Goal: Task Accomplishment & Management: Manage account settings

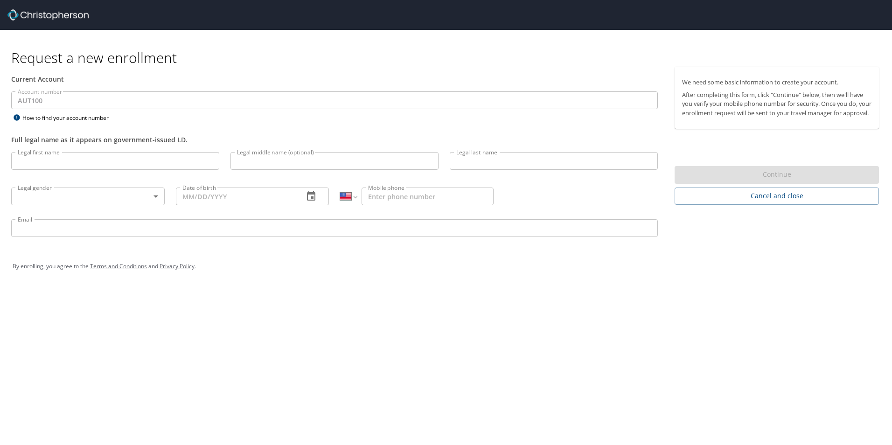
select select "US"
click at [184, 164] on input "Legal first name" at bounding box center [115, 161] width 208 height 18
type input "[PERSON_NAME]"
type input "Hernández Carrillo"
select select "MX"
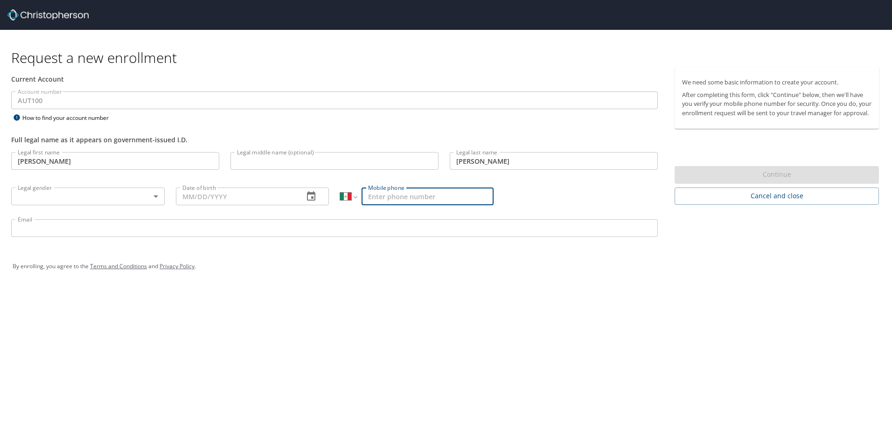
click at [143, 195] on body "Request a new enrollment Current Account Account number AUT100 Account number H…" at bounding box center [446, 222] width 892 height 445
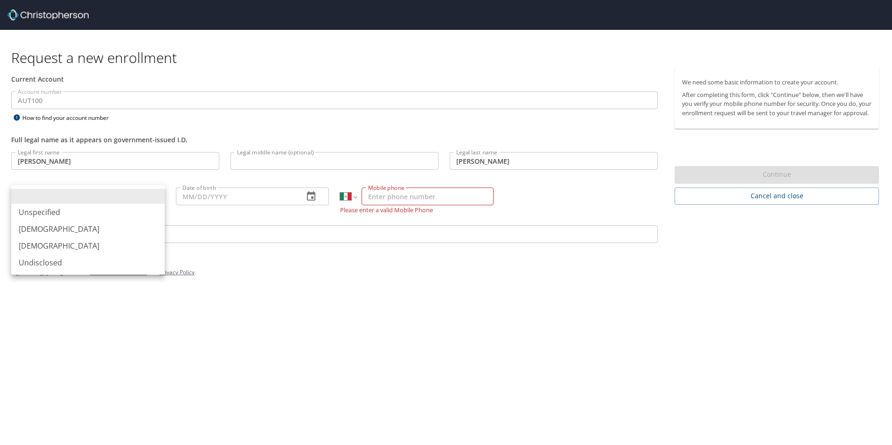
click at [48, 228] on li "Male" at bounding box center [87, 229] width 153 height 17
type input "Male"
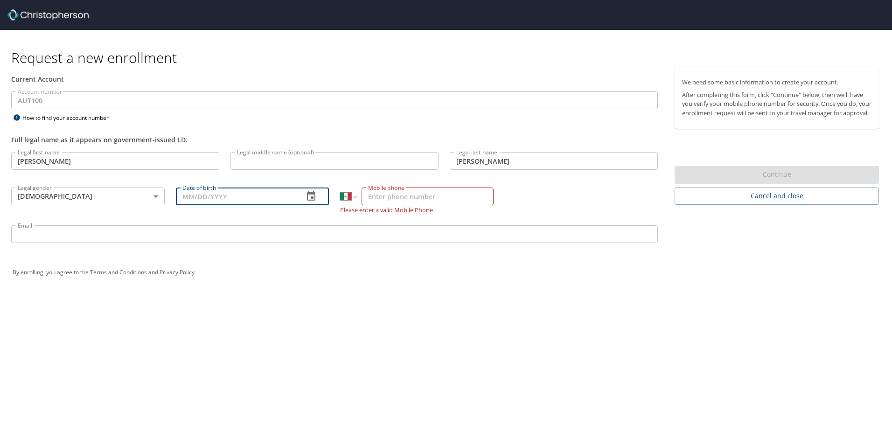
click at [218, 194] on input "Date of birth" at bounding box center [236, 197] width 121 height 18
click at [310, 195] on icon "button" at bounding box center [311, 196] width 11 height 11
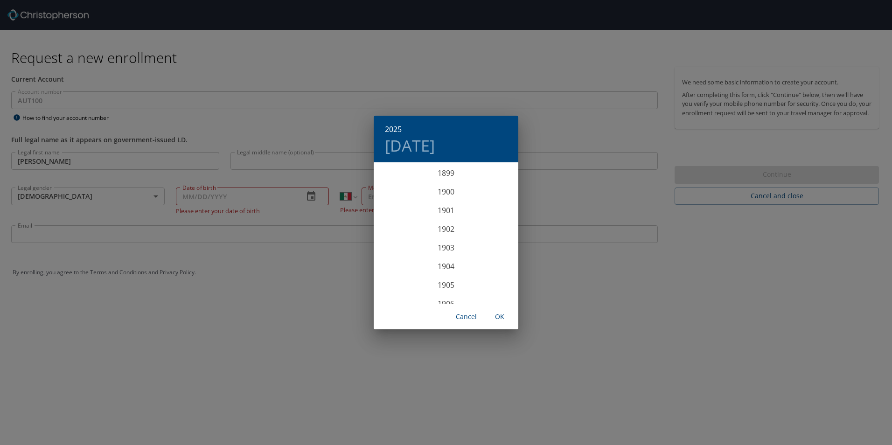
scroll to position [2295, 0]
click at [211, 189] on div "2025 Fri, Aug 29 1899 1900 1901 1902 1903 1904 1905 1906 1907 1908 1909 1910 19…" at bounding box center [446, 222] width 892 height 445
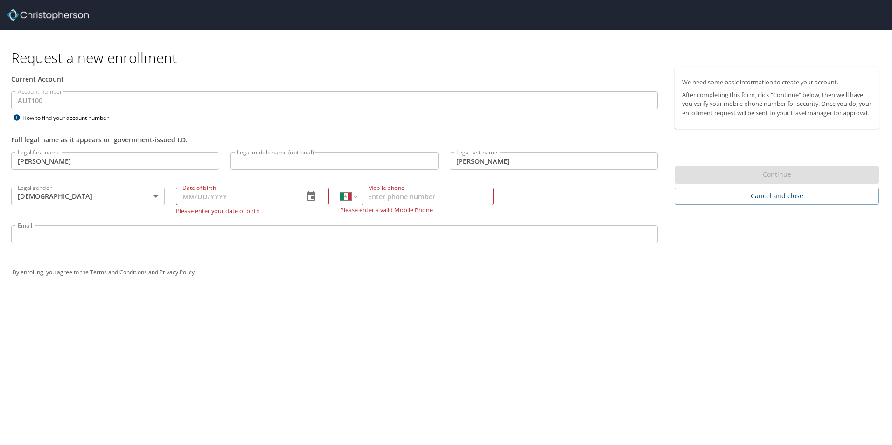
click at [217, 194] on input "Date of birth" at bounding box center [236, 197] width 121 height 18
type input "06/30/1989"
click at [465, 192] on input "Mobile phone" at bounding box center [428, 197] width 132 height 18
type input "442 669 8899"
click at [224, 239] on div "Email Email" at bounding box center [335, 236] width 658 height 32
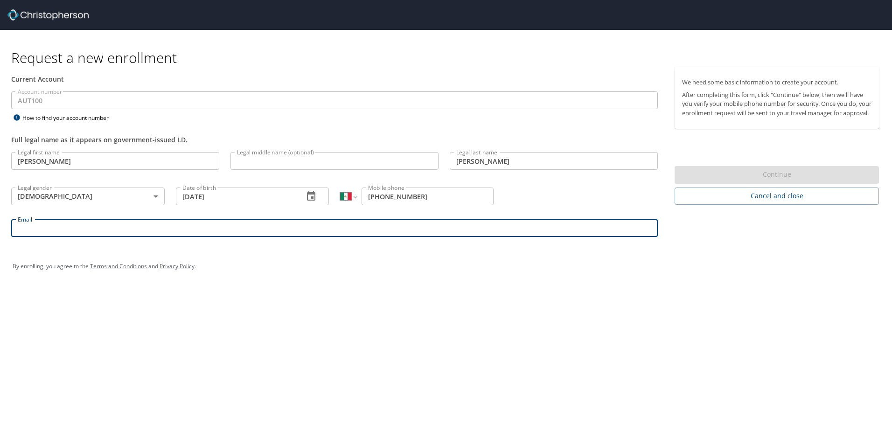
type input "emmanuel.hernandez5@autoliv.com"
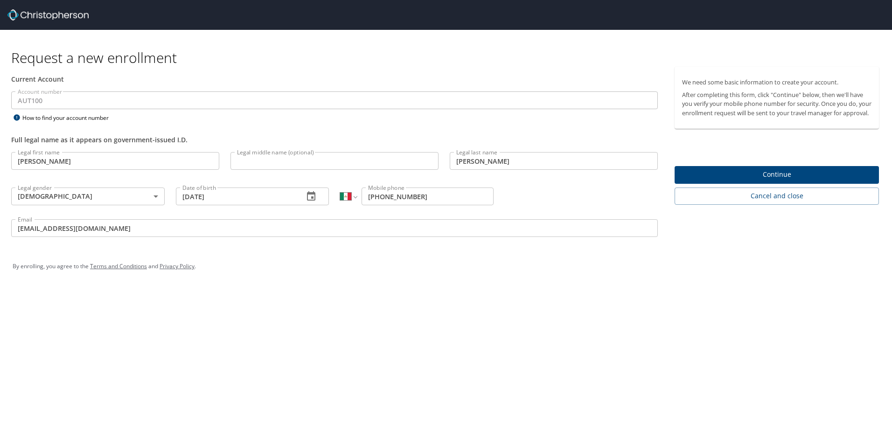
click at [779, 181] on span "Continue" at bounding box center [776, 175] width 189 height 12
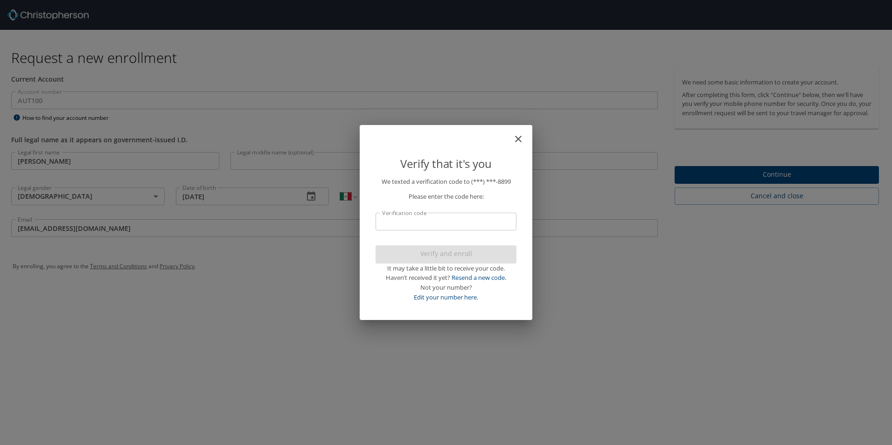
click at [430, 217] on input "Verification code" at bounding box center [446, 222] width 141 height 18
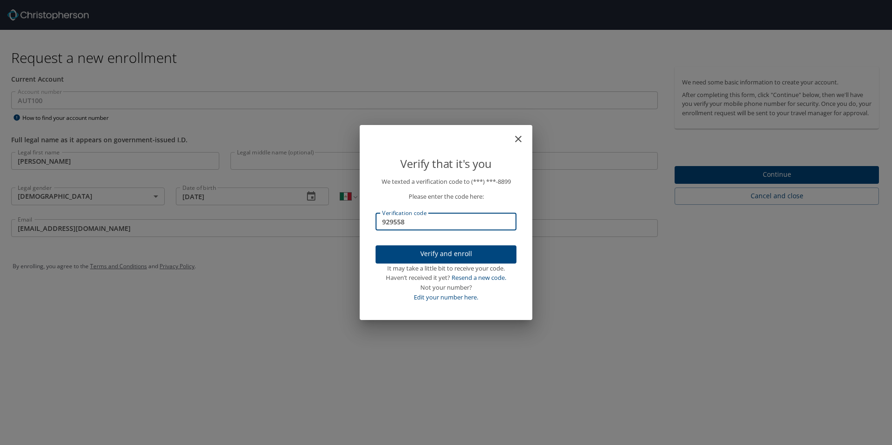
type input "929558"
click at [462, 252] on span "Verify and enroll" at bounding box center [446, 254] width 126 height 12
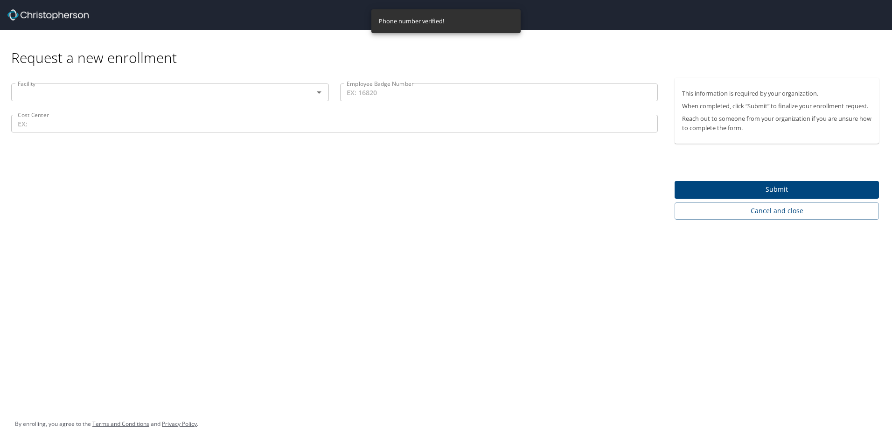
click at [318, 96] on icon "Open" at bounding box center [318, 92] width 11 height 11
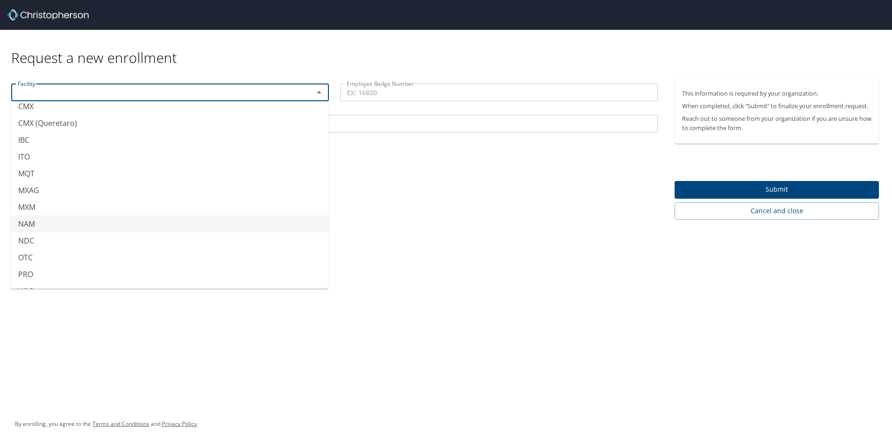
scroll to position [280, 0]
click at [44, 170] on li "MQT" at bounding box center [170, 171] width 318 height 17
type input "MQT"
click at [412, 90] on input "Employee Badge Number" at bounding box center [499, 93] width 318 height 18
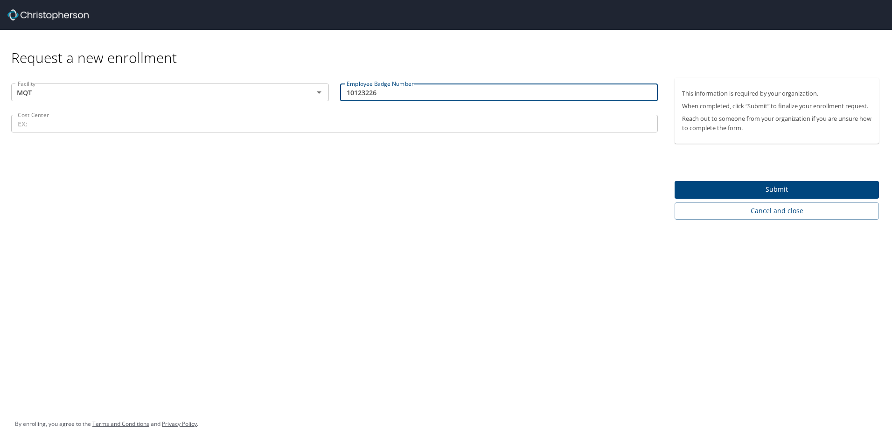
type input "10123226"
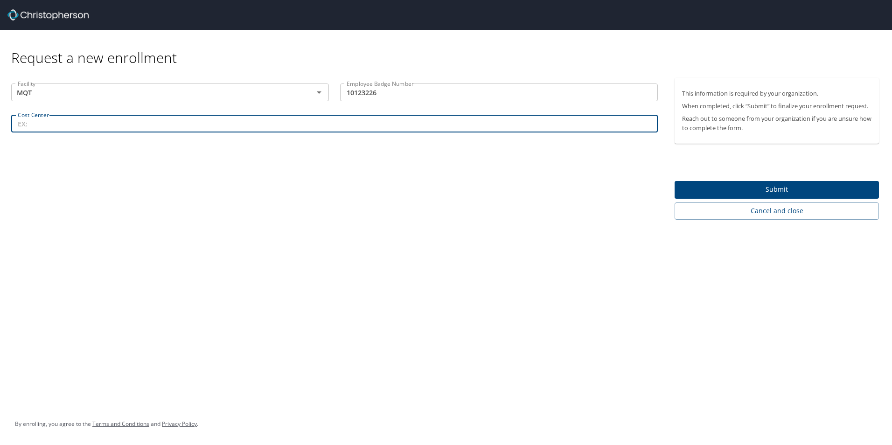
click at [360, 118] on input "Cost Center" at bounding box center [334, 124] width 647 height 18
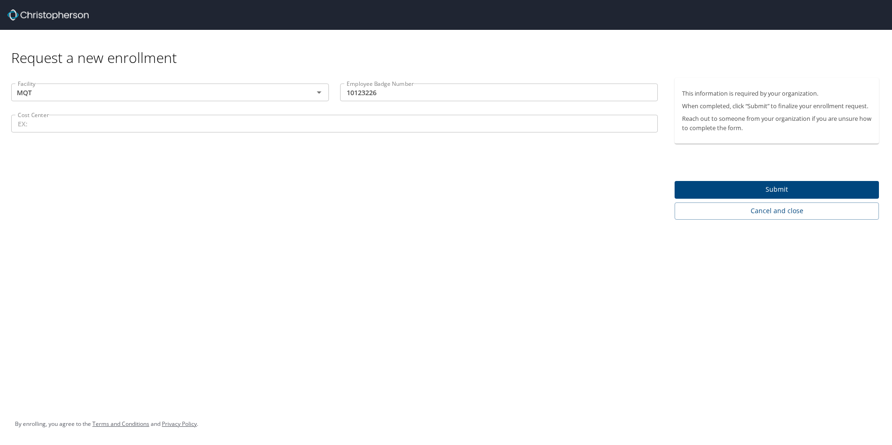
click at [44, 126] on input "Cost Center" at bounding box center [334, 124] width 647 height 18
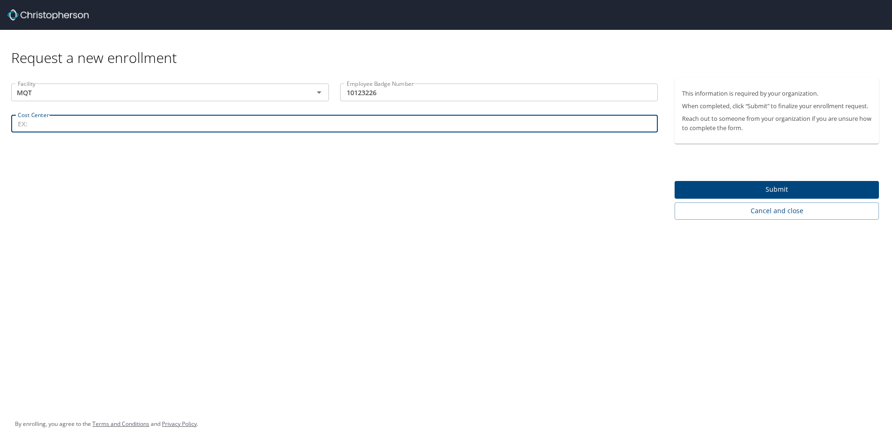
click at [178, 123] on input "Cost Center" at bounding box center [334, 124] width 647 height 18
paste input "89854"
type input "89854"
click at [401, 227] on div "Request a new enrollment Facility MQT Facility Employee Badge Number 10123226 E…" at bounding box center [446, 222] width 892 height 445
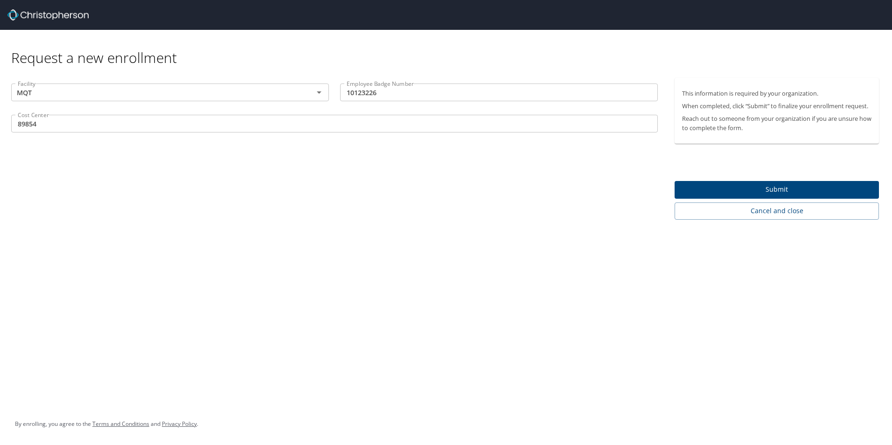
click at [729, 189] on span "Submit" at bounding box center [776, 190] width 189 height 12
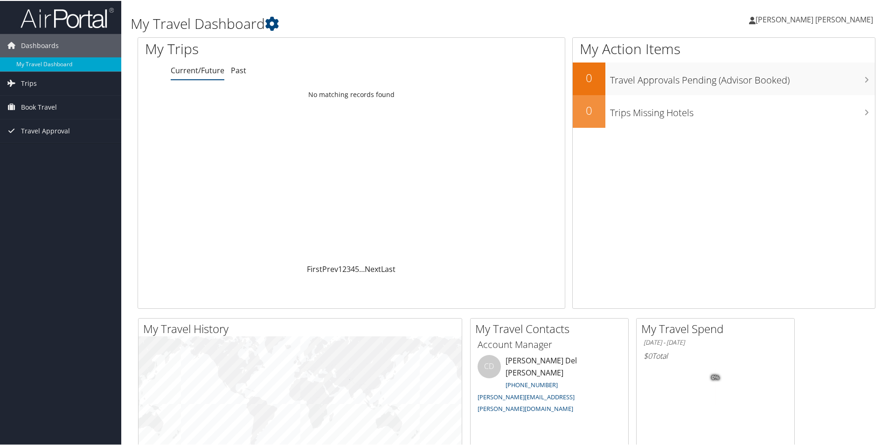
click at [516, 14] on h1 "My Travel Dashboard" at bounding box center [381, 23] width 501 height 20
click at [840, 19] on span "[PERSON_NAME] [PERSON_NAME]" at bounding box center [815, 19] width 118 height 10
click at [811, 79] on link "View Travel Profile" at bounding box center [819, 83] width 104 height 16
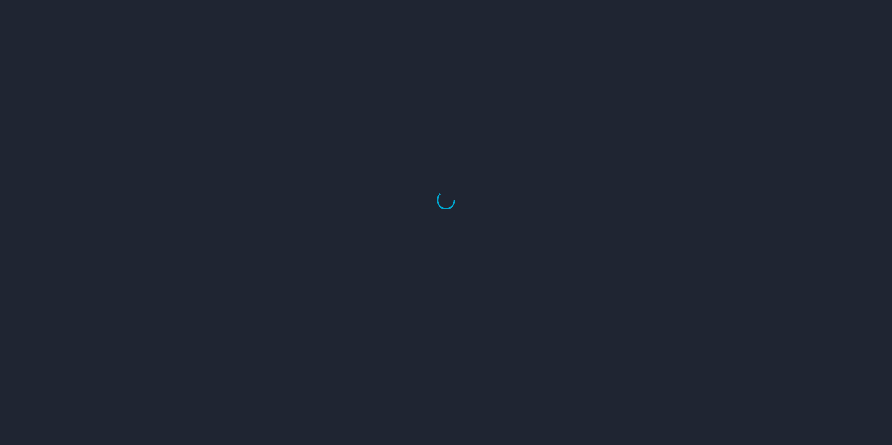
select select "US"
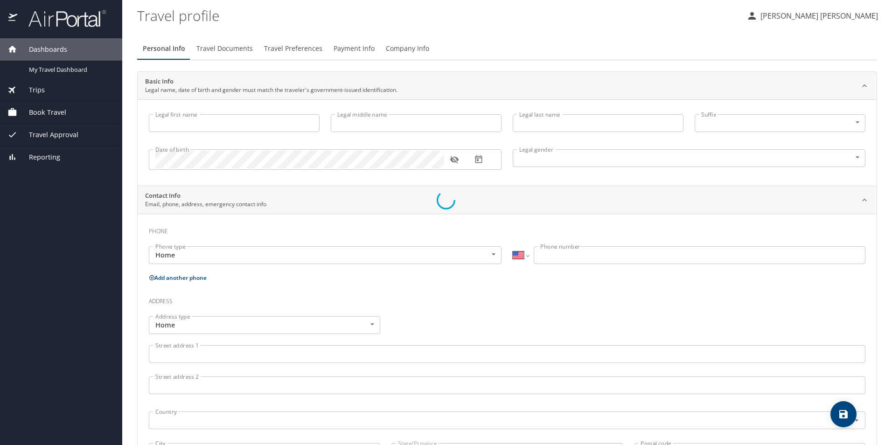
type input "Emmanuel"
type input "Hernández Carrillo"
type input "Male"
select select "MX"
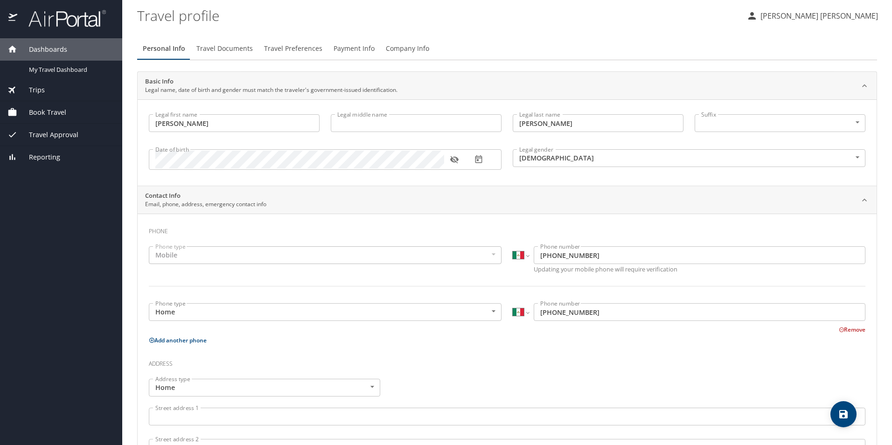
click at [237, 52] on span "Travel Documents" at bounding box center [224, 49] width 56 height 12
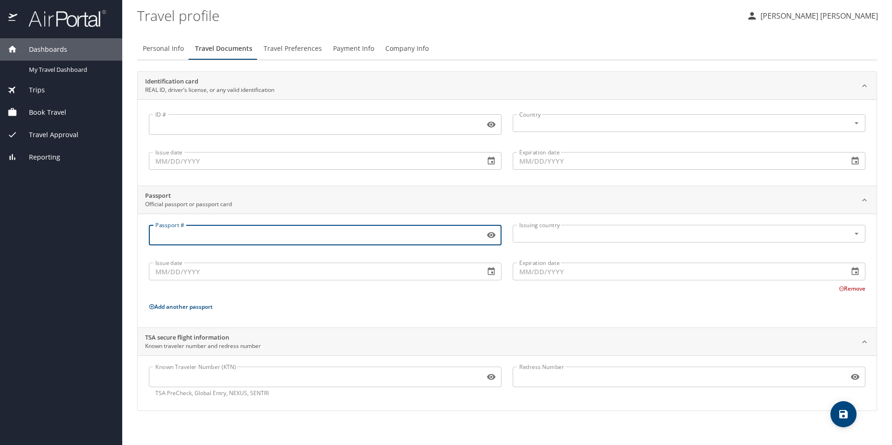
click at [316, 232] on input "Passport #" at bounding box center [315, 235] width 332 height 18
click at [293, 51] on span "Travel Preferences" at bounding box center [293, 49] width 58 height 12
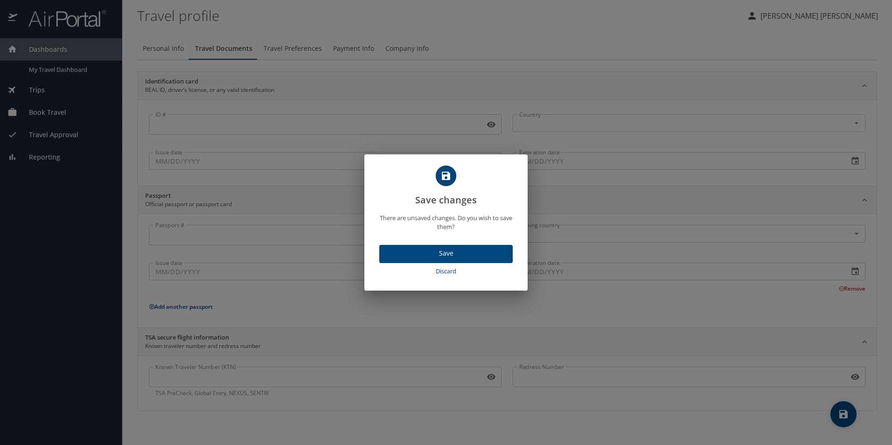
click at [448, 269] on span "Discard" at bounding box center [446, 271] width 126 height 11
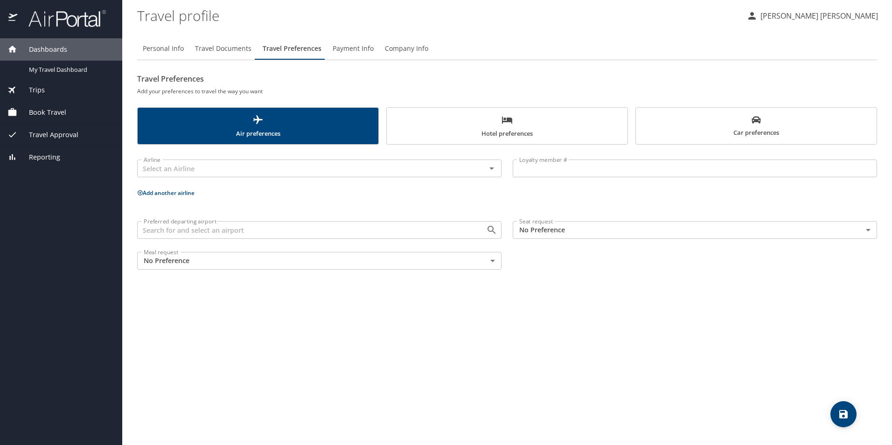
click at [591, 235] on body "Dashboards My Travel Dashboard Trips Current / Future Trips Past Trips Trips Mi…" at bounding box center [446, 222] width 892 height 445
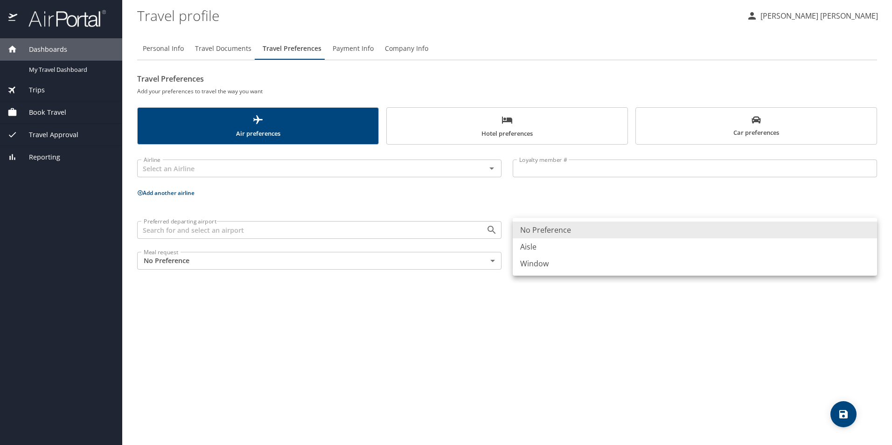
click at [567, 265] on li "Window" at bounding box center [695, 263] width 364 height 17
type input "Window"
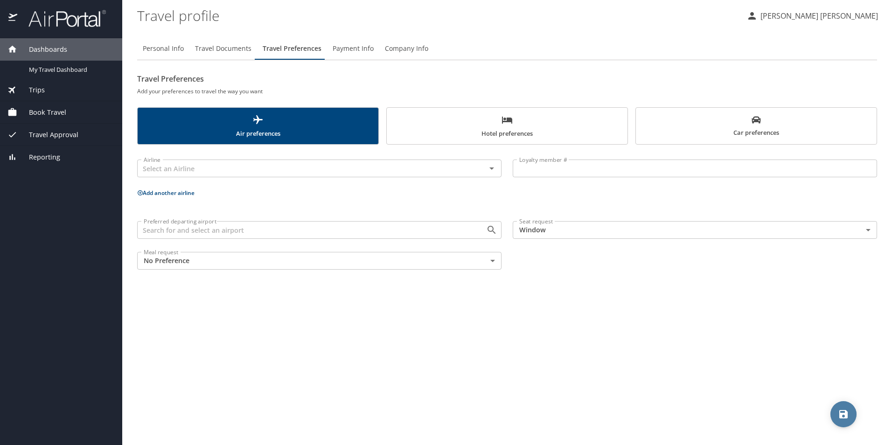
click at [840, 411] on icon "save" at bounding box center [843, 414] width 8 height 8
drag, startPoint x: 323, startPoint y: 28, endPoint x: 330, endPoint y: 32, distance: 8.2
click at [330, 32] on main "Travel profile Emmanuel Hernández Carrillo Personal Info Travel Documents Trave…" at bounding box center [507, 222] width 770 height 445
click at [354, 59] on button "Payment Info" at bounding box center [353, 48] width 52 height 22
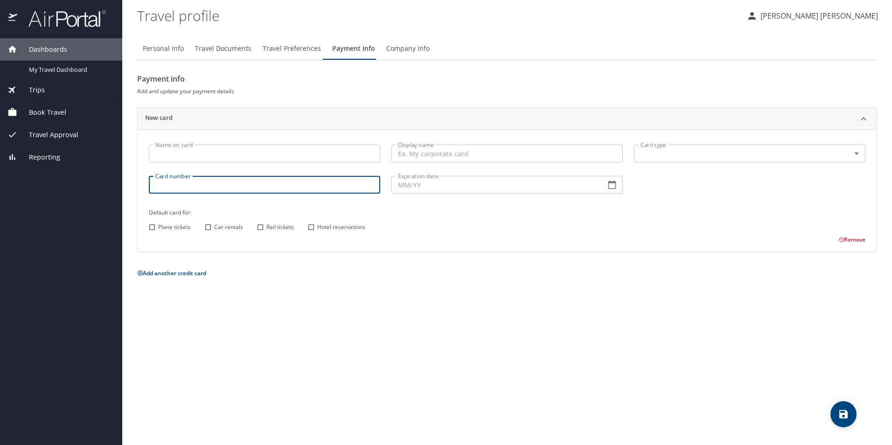
click at [278, 183] on input "Card number" at bounding box center [264, 185] width 231 height 18
click at [215, 229] on span "Car rentals" at bounding box center [228, 227] width 29 height 8
click at [214, 229] on input "Car rentals" at bounding box center [208, 227] width 12 height 12
checkbox input "true"
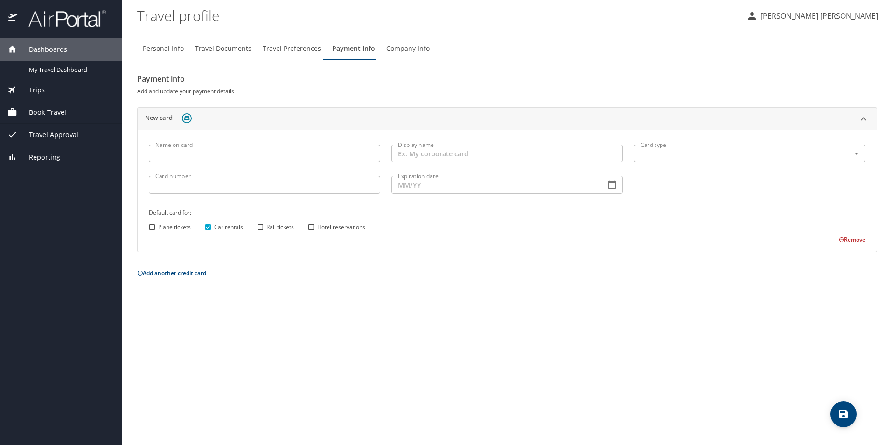
click at [260, 228] on input "Rail tickets" at bounding box center [260, 227] width 12 height 12
checkbox input "true"
click at [312, 228] on input "Hotel reservations" at bounding box center [311, 227] width 12 height 12
click at [328, 154] on input "Name on card" at bounding box center [264, 154] width 231 height 18
click at [313, 227] on input "Hotel reservations" at bounding box center [311, 227] width 12 height 12
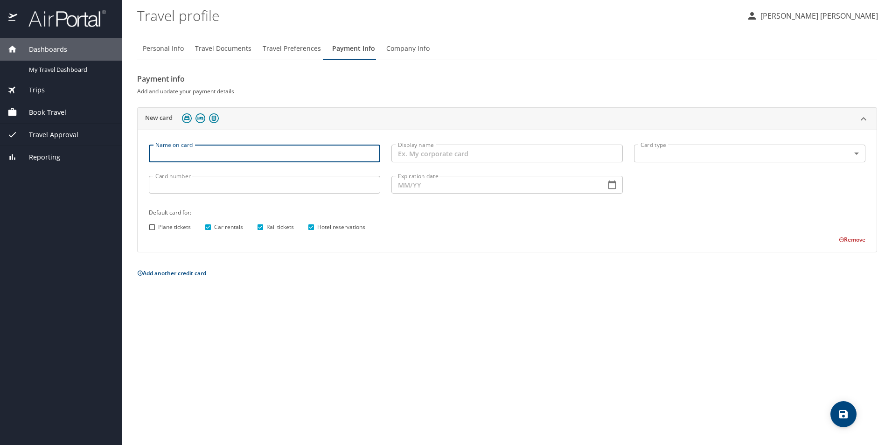
checkbox input "false"
click at [262, 226] on input "Rail tickets" at bounding box center [260, 227] width 12 height 12
checkbox input "false"
click at [209, 225] on input "Car rentals" at bounding box center [208, 227] width 12 height 12
checkbox input "false"
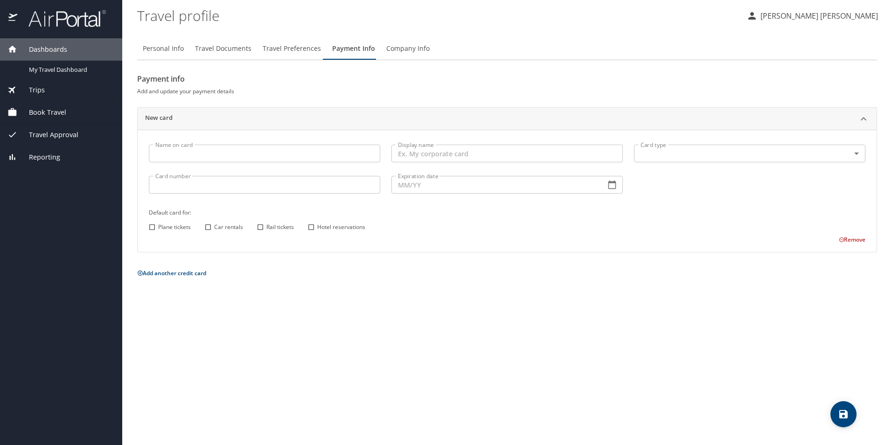
click at [396, 92] on h6 "Add and update your payment details" at bounding box center [507, 91] width 740 height 10
click at [400, 53] on span "Company Info" at bounding box center [407, 49] width 43 height 12
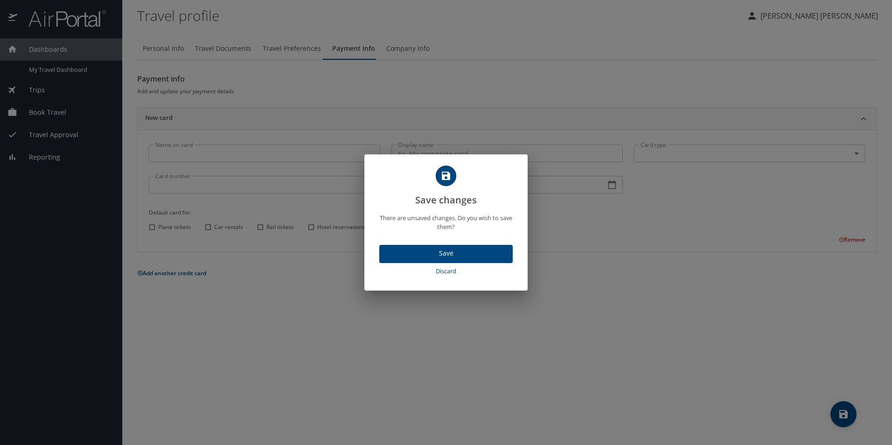
click at [445, 266] on span "Discard" at bounding box center [446, 271] width 126 height 11
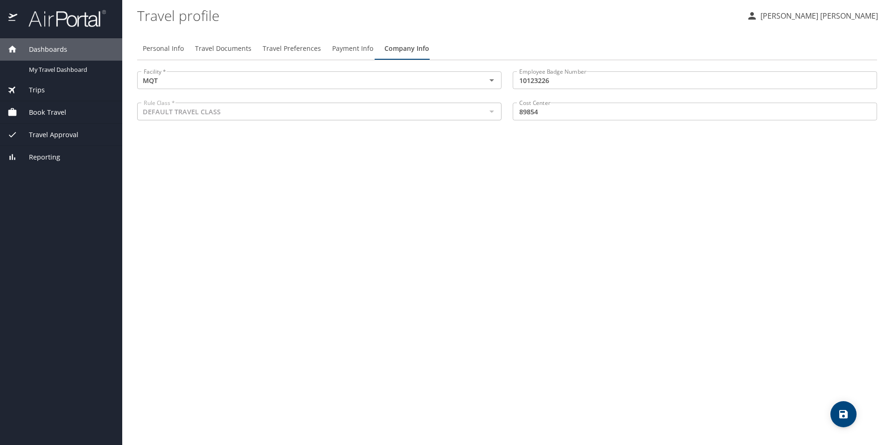
click at [182, 49] on span "Personal Info" at bounding box center [163, 49] width 41 height 12
select select "MX"
select select "US"
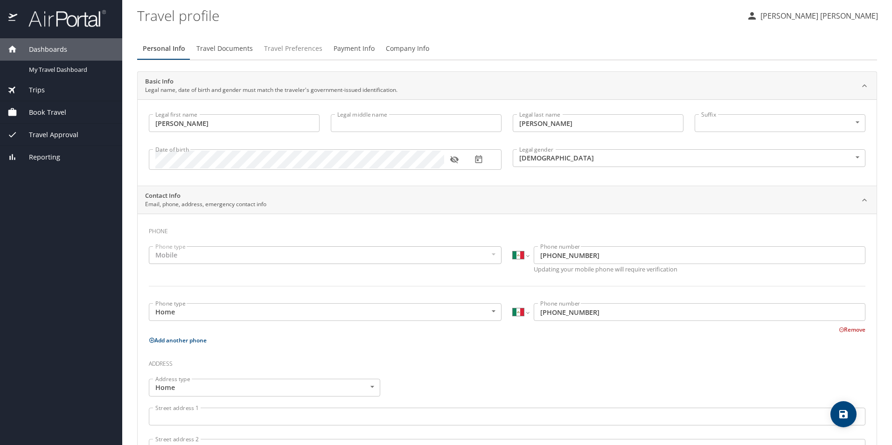
click at [291, 53] on span "Travel Preferences" at bounding box center [293, 49] width 58 height 12
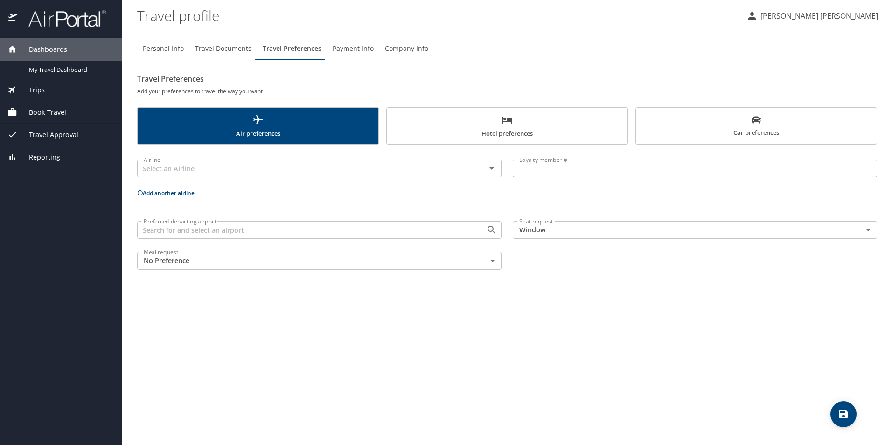
click at [212, 45] on span "Travel Documents" at bounding box center [223, 49] width 56 height 12
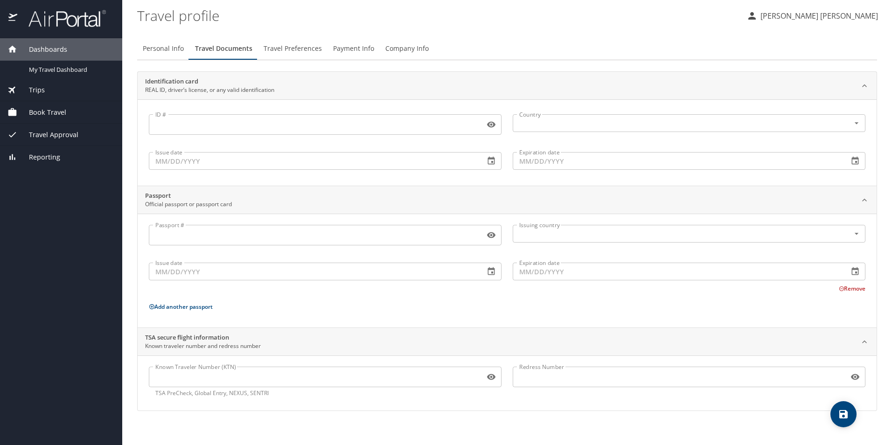
click at [303, 46] on span "Travel Preferences" at bounding box center [293, 49] width 58 height 12
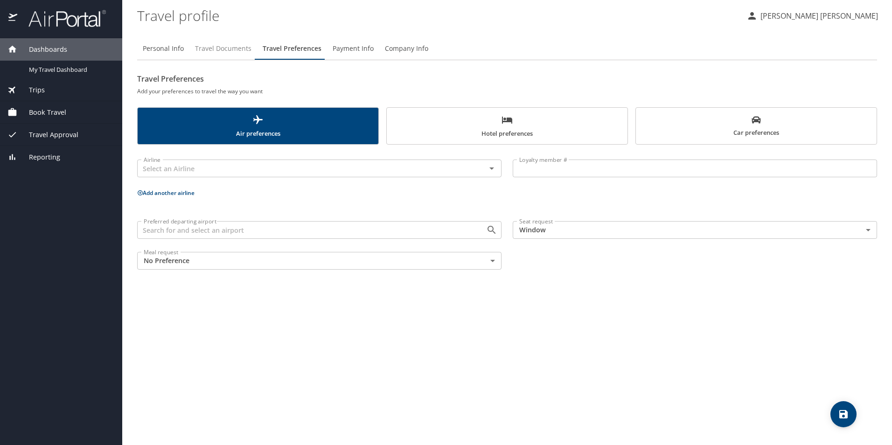
click at [231, 48] on span "Travel Documents" at bounding box center [223, 49] width 56 height 12
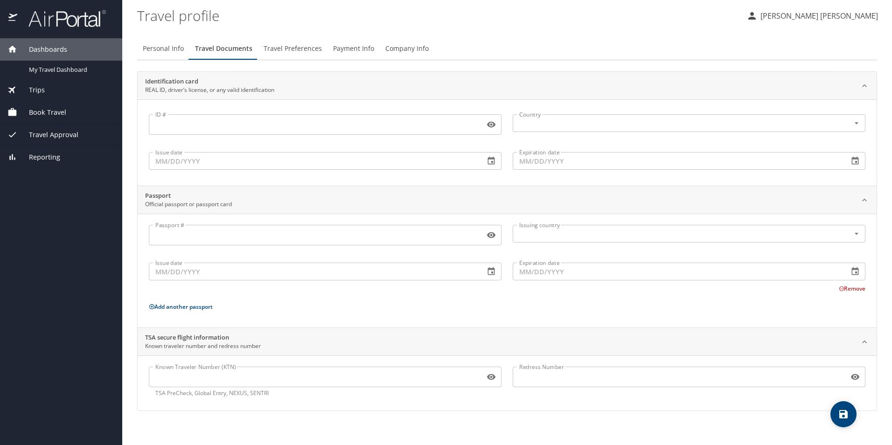
click at [148, 45] on span "Personal Info" at bounding box center [163, 49] width 41 height 12
select select "MX"
select select "US"
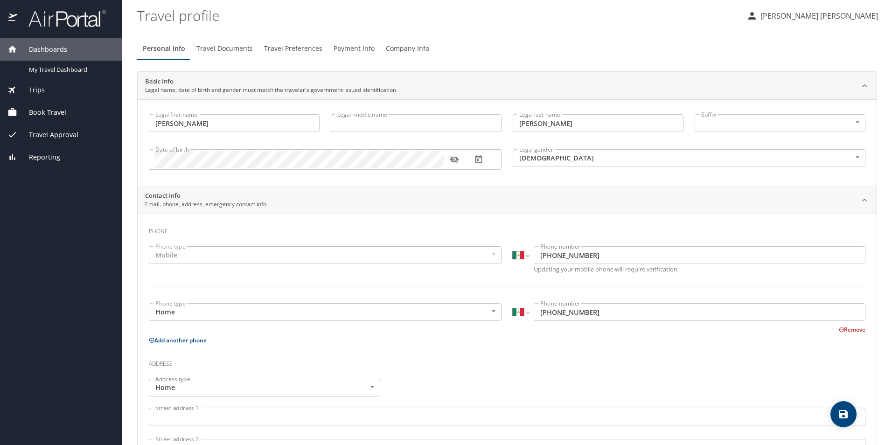
click at [527, 35] on div "Personal Info Travel Documents Travel Preferences Payment Info Company Info Bas…" at bounding box center [507, 343] width 740 height 626
click at [285, 52] on span "Travel Preferences" at bounding box center [293, 49] width 58 height 12
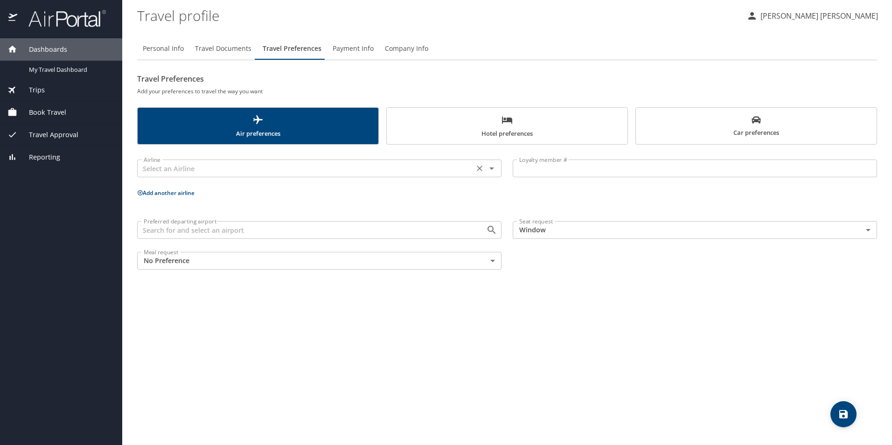
click at [306, 167] on input "text" at bounding box center [305, 168] width 331 height 12
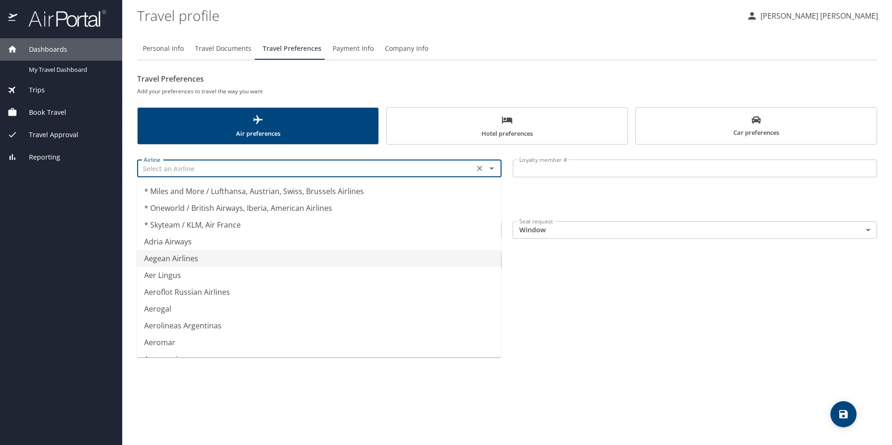
type input "Aegean Airlines"
click at [620, 329] on div "Personal Info Travel Documents Travel Preferences Payment Info Company Info Tra…" at bounding box center [507, 237] width 740 height 415
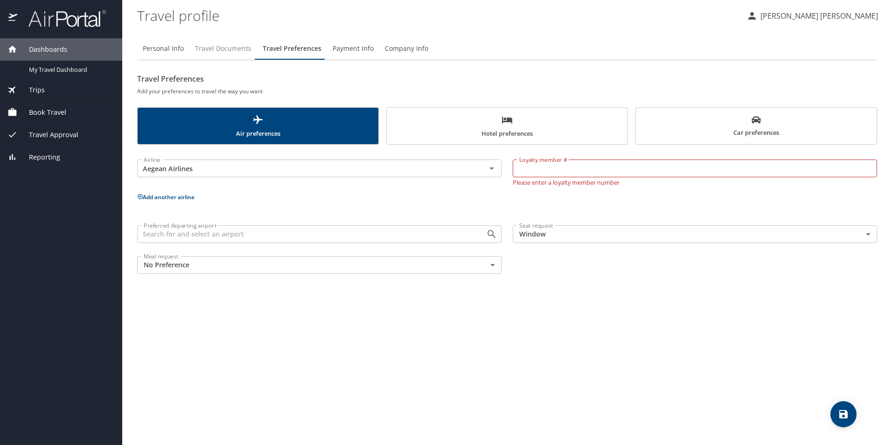
click at [235, 51] on span "Travel Documents" at bounding box center [223, 49] width 56 height 12
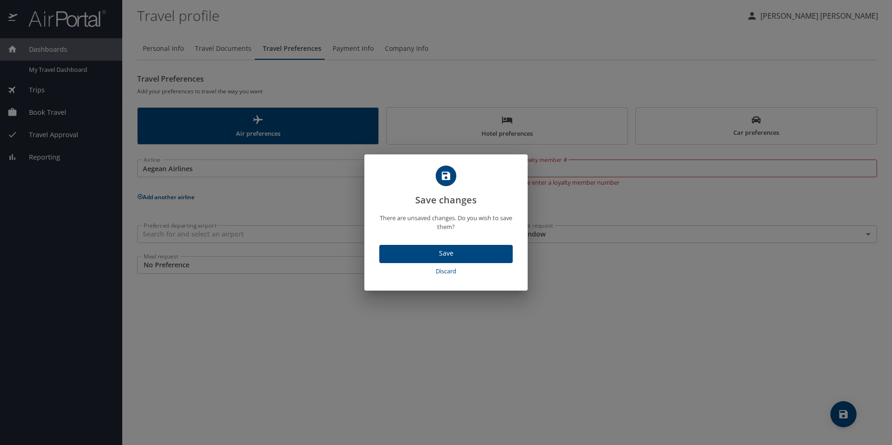
click at [454, 274] on span "Discard" at bounding box center [446, 271] width 126 height 11
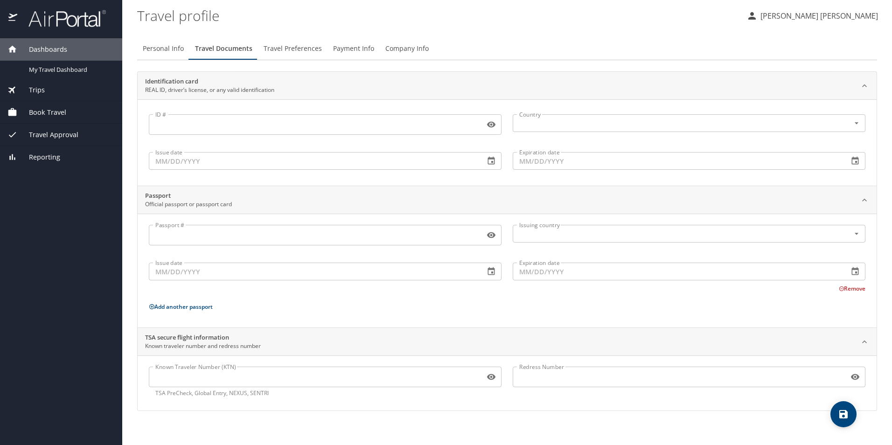
click at [232, 233] on input "Passport #" at bounding box center [315, 235] width 332 height 18
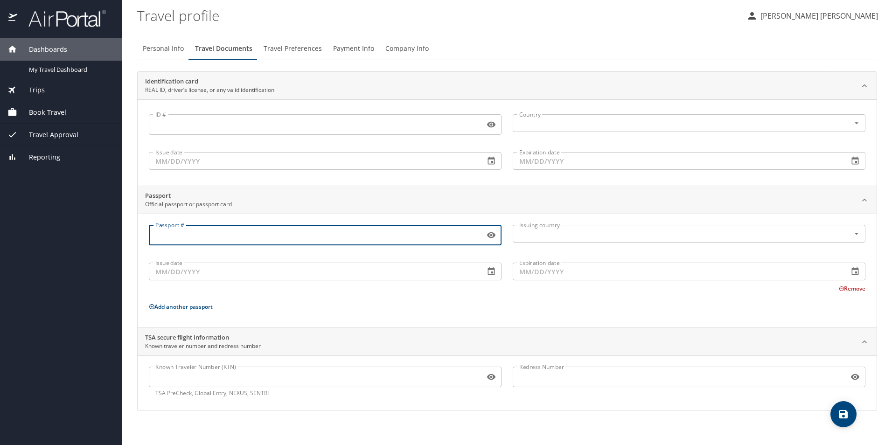
type input "6"
type input "G36126848"
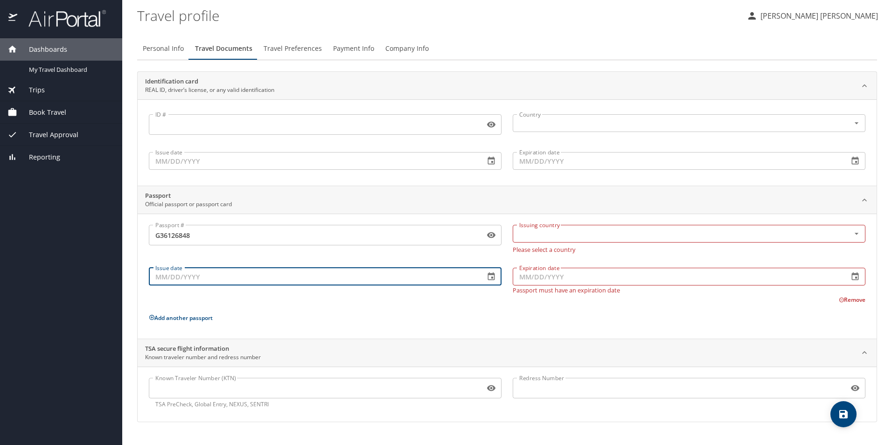
click at [247, 274] on input "Issue date" at bounding box center [313, 277] width 328 height 18
type input "19/09/2019"
click at [564, 277] on input "Expiration date" at bounding box center [677, 277] width 328 height 18
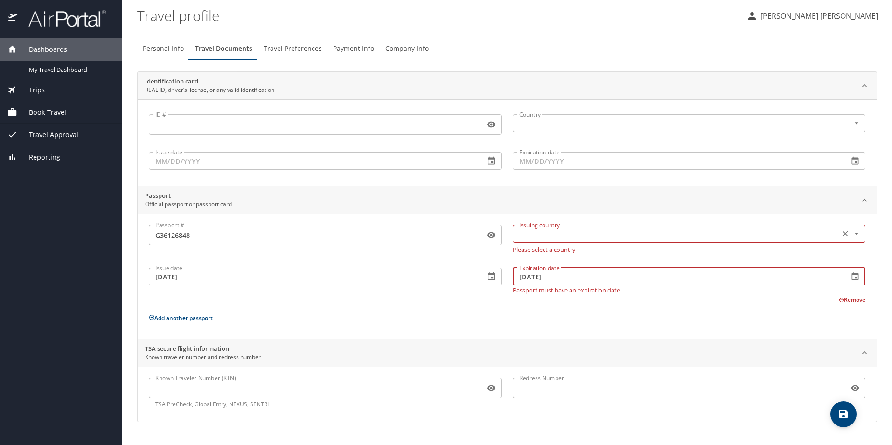
type input "19/09/2029"
click at [599, 237] on input "text" at bounding box center [675, 234] width 320 height 12
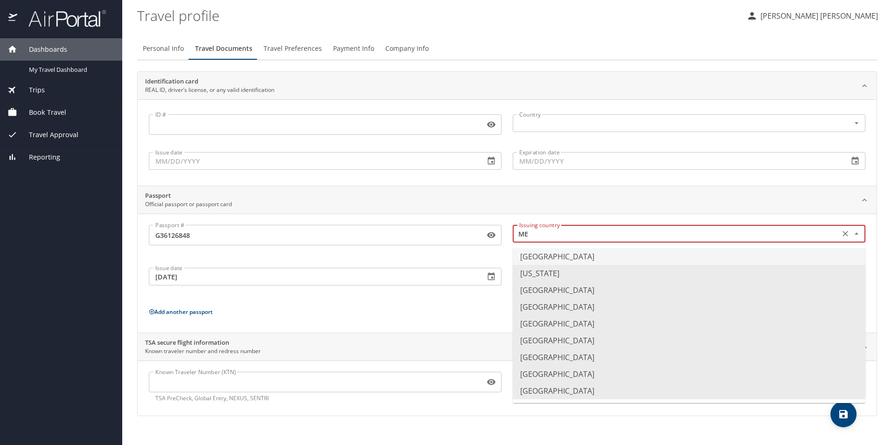
click at [577, 324] on li "Mexico" at bounding box center [689, 323] width 353 height 17
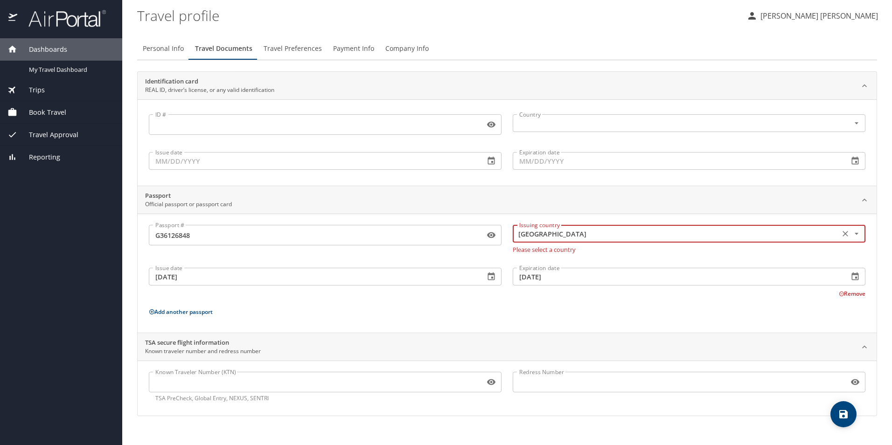
type input "Mexico"
click at [536, 316] on div "Passport # G36126848 Passport # Issuing country Mexico Issuing country Please s…" at bounding box center [507, 275] width 717 height 100
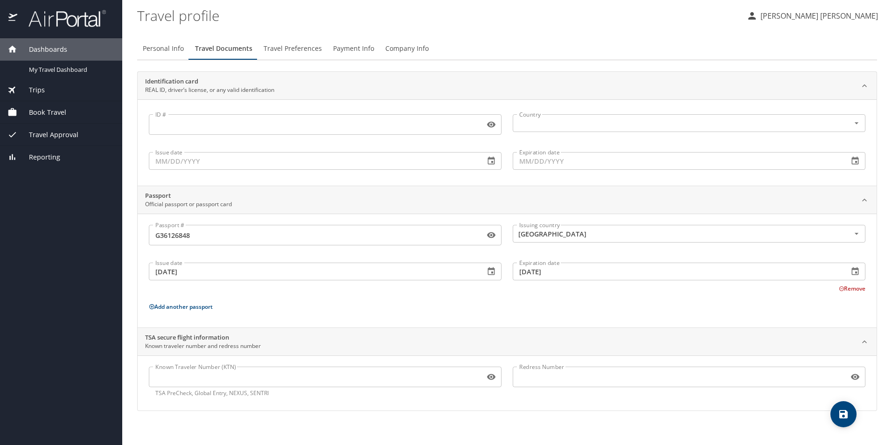
click at [846, 411] on icon "save" at bounding box center [843, 414] width 8 height 8
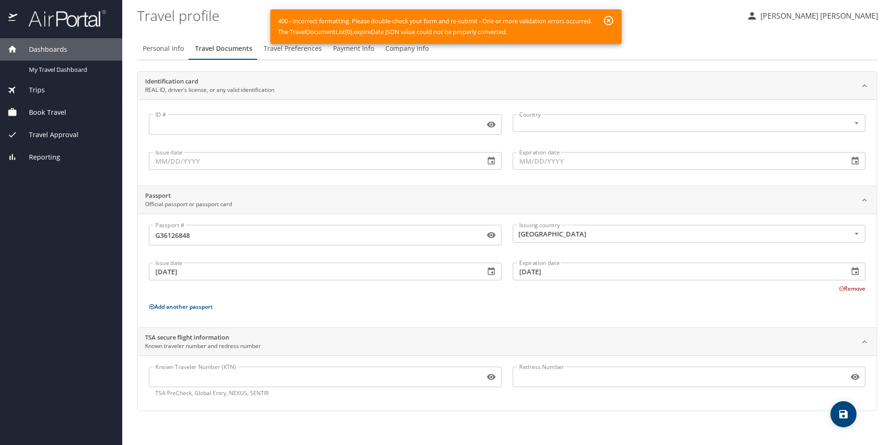
click at [272, 278] on input "19/09/2019" at bounding box center [313, 272] width 328 height 18
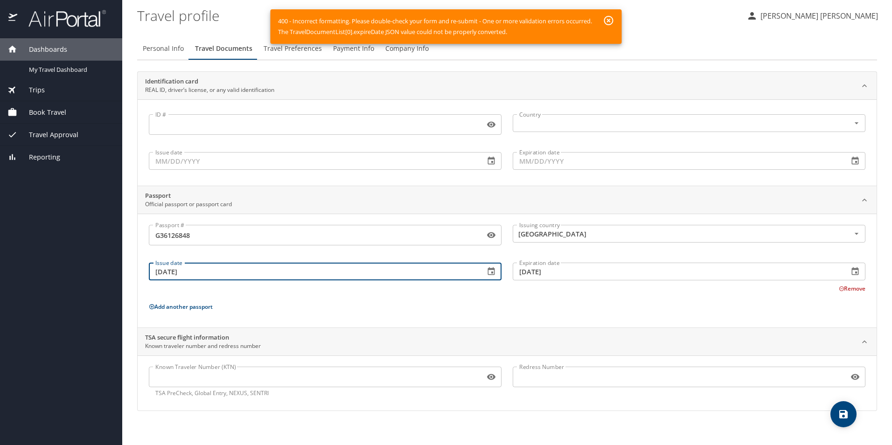
click at [162, 276] on input "19/09/2019" at bounding box center [313, 272] width 328 height 18
type input "09/19/2019"
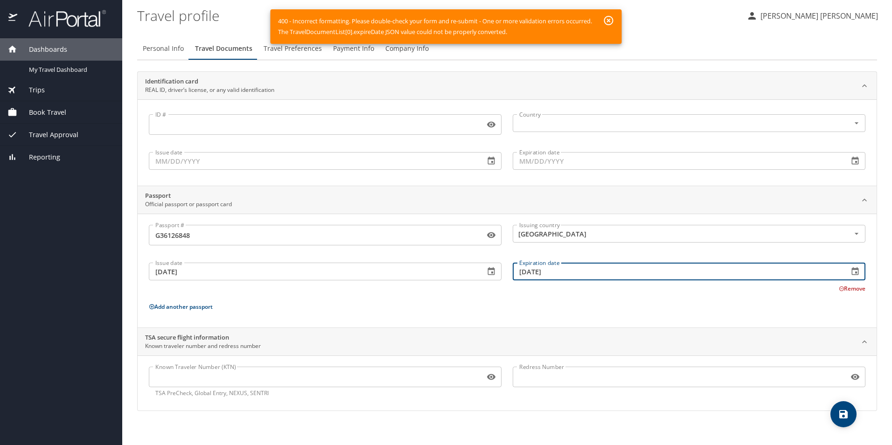
click at [529, 276] on input "19/09/2029" at bounding box center [677, 272] width 328 height 18
type input "09/19/2029"
click at [551, 298] on div "Passport # G36126848 Passport # Issuing country Mexico Issuing country Issue da…" at bounding box center [507, 272] width 717 height 95
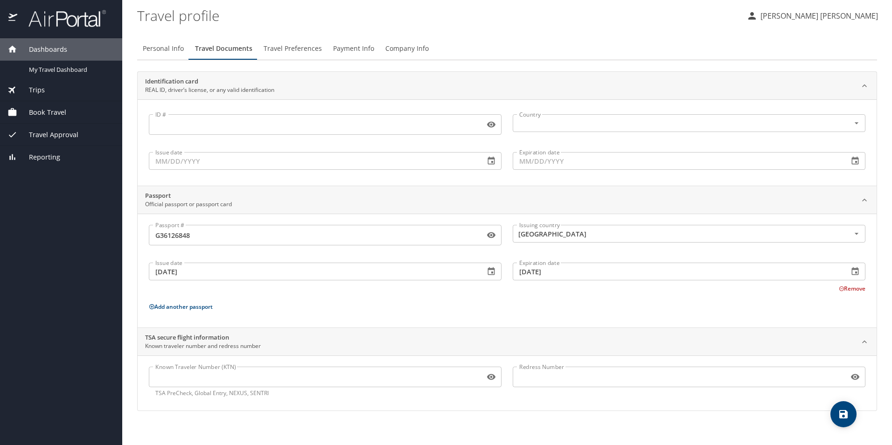
click at [845, 417] on icon "save" at bounding box center [843, 414] width 8 height 8
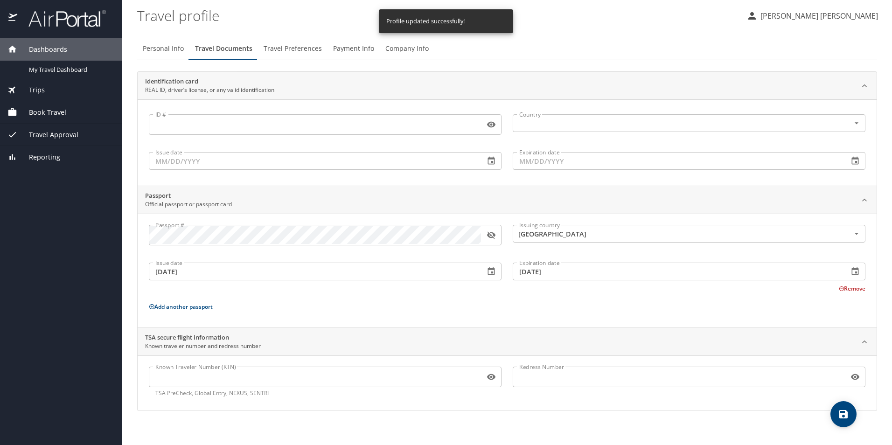
click at [173, 49] on span "Personal Info" at bounding box center [163, 49] width 41 height 12
select select "MX"
select select "US"
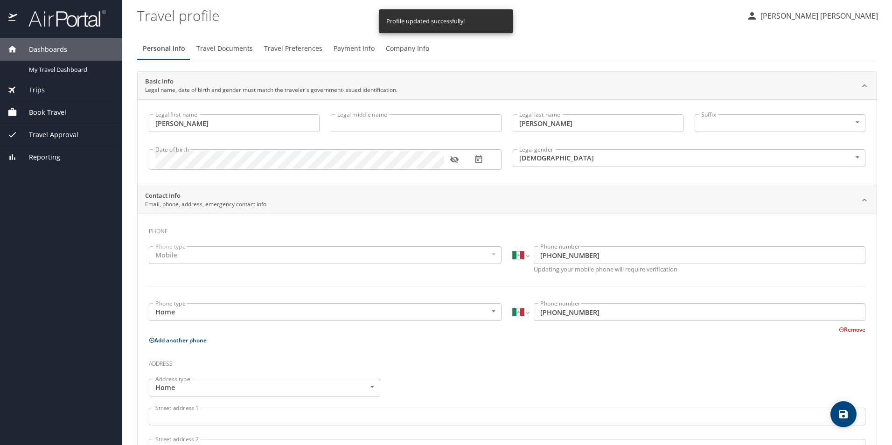
click at [450, 160] on icon "button" at bounding box center [454, 159] width 9 height 9
click at [483, 160] on button "button" at bounding box center [478, 159] width 21 height 21
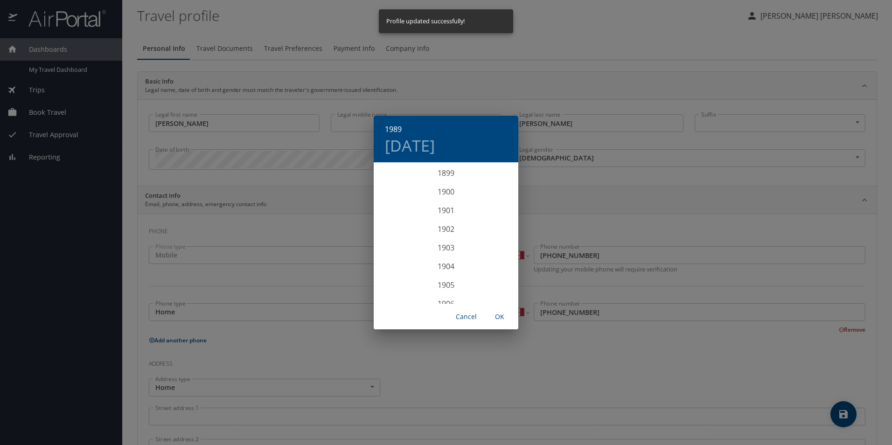
scroll to position [1623, 0]
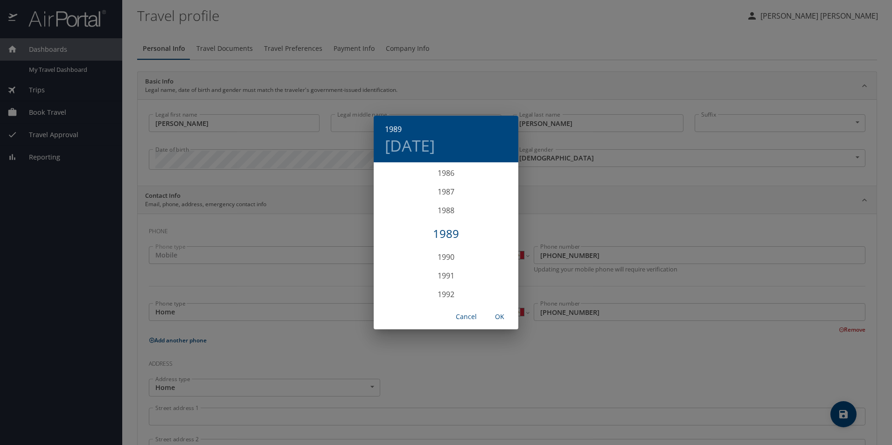
click at [518, 50] on div "1989 Fri, Jun 30 1899 1900 1901 1902 1903 1904 1905 1906 1907 1908 1909 1910 19…" at bounding box center [446, 222] width 892 height 445
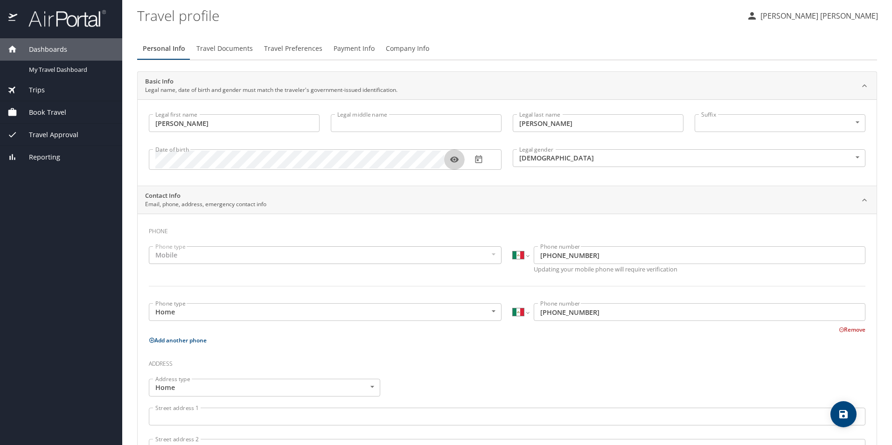
click at [447, 163] on button "button" at bounding box center [454, 159] width 21 height 21
click at [522, 62] on div "Personal Info Travel Documents Travel Preferences Payment Info Company Info Bas…" at bounding box center [507, 339] width 740 height 604
click at [225, 53] on span "Travel Documents" at bounding box center [224, 49] width 56 height 12
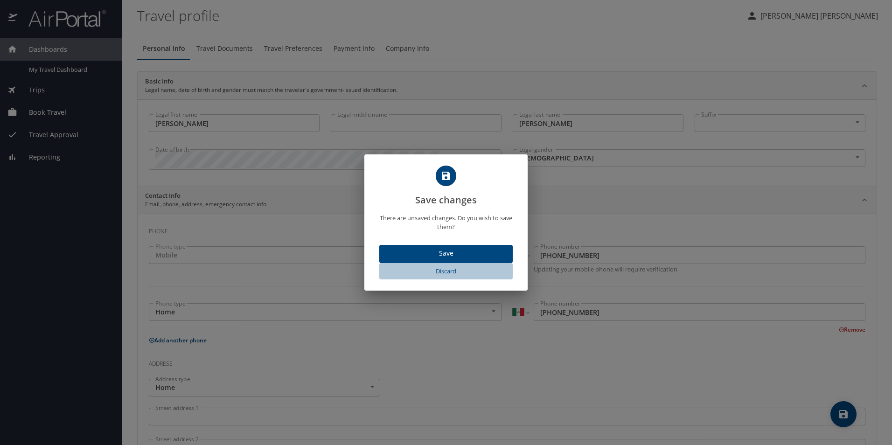
click at [451, 274] on span "Discard" at bounding box center [446, 271] width 126 height 11
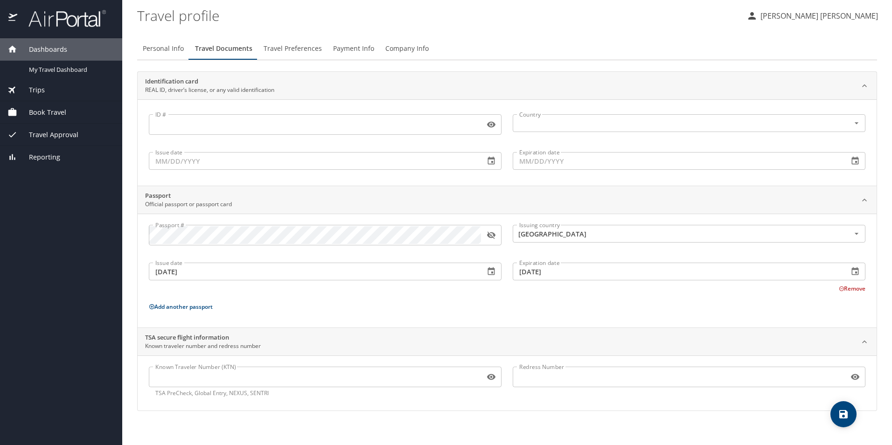
click at [271, 54] on span "Travel Preferences" at bounding box center [293, 49] width 58 height 12
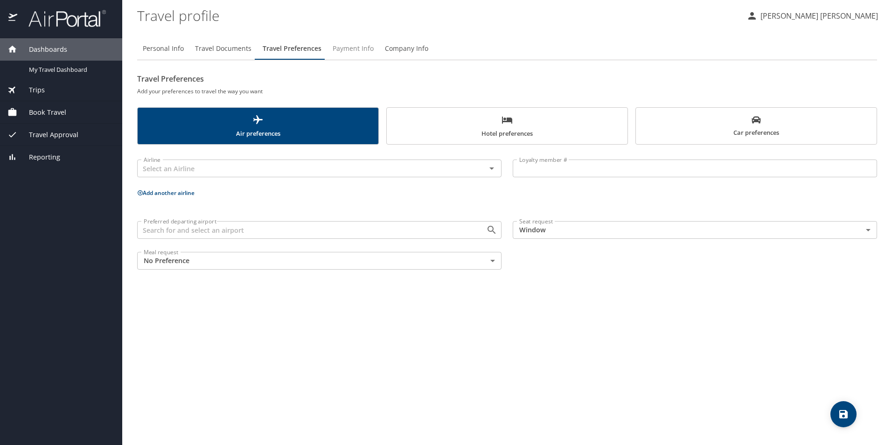
click at [358, 52] on span "Payment Info" at bounding box center [353, 49] width 41 height 12
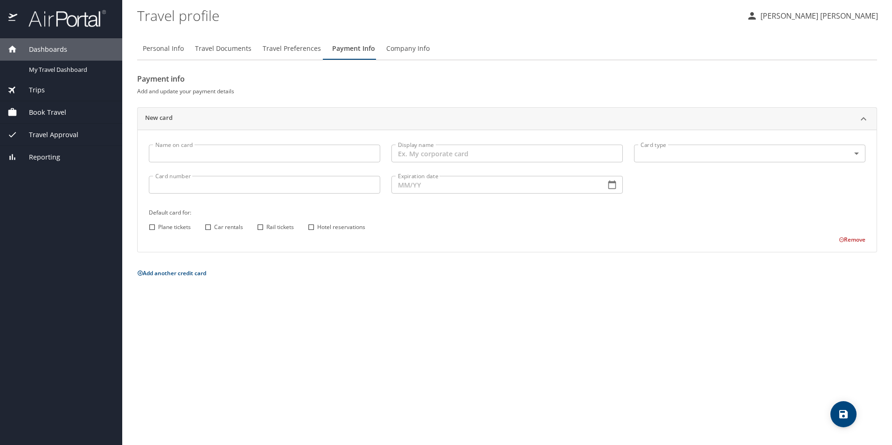
click at [277, 158] on input "Name on card" at bounding box center [264, 154] width 231 height 18
type input "e"
type input "EMMANUEL HERNANDEZ"
click at [332, 186] on input "Card number" at bounding box center [264, 185] width 231 height 18
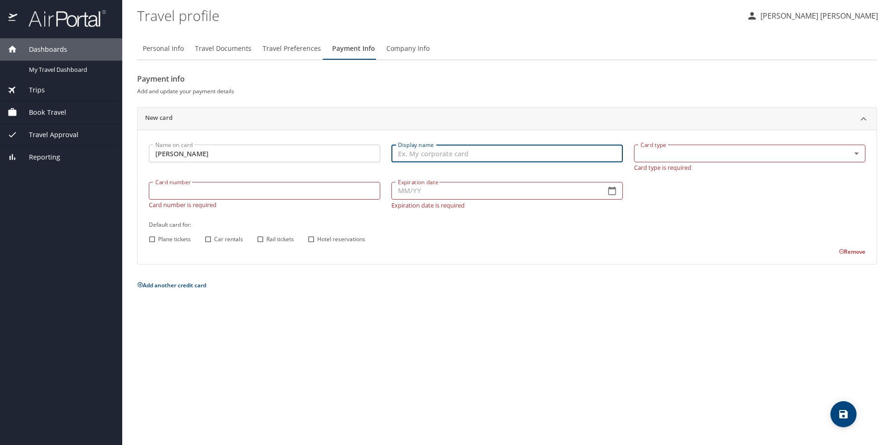
click at [501, 154] on input "Display name" at bounding box center [506, 154] width 231 height 18
click at [831, 165] on p "Card type is required" at bounding box center [749, 166] width 231 height 8
click at [827, 151] on body "Dashboards My Travel Dashboard Trips Current / Future Trips Past Trips Trips Mi…" at bounding box center [446, 222] width 892 height 445
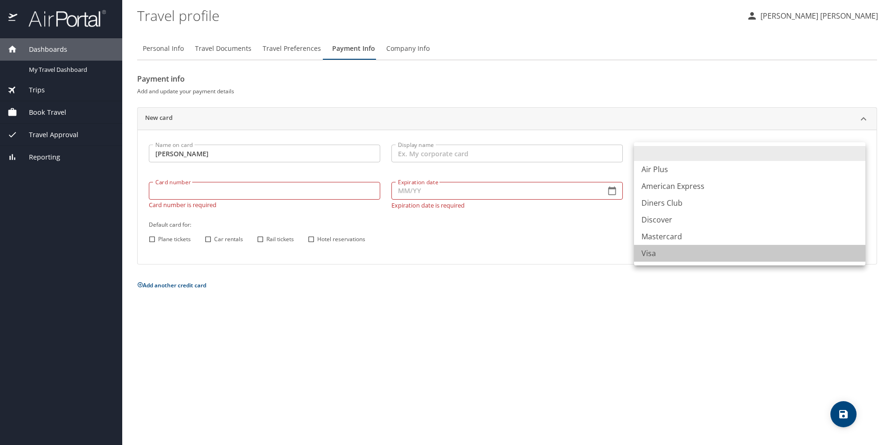
click at [654, 254] on li "Visa" at bounding box center [749, 253] width 231 height 17
type input "VI"
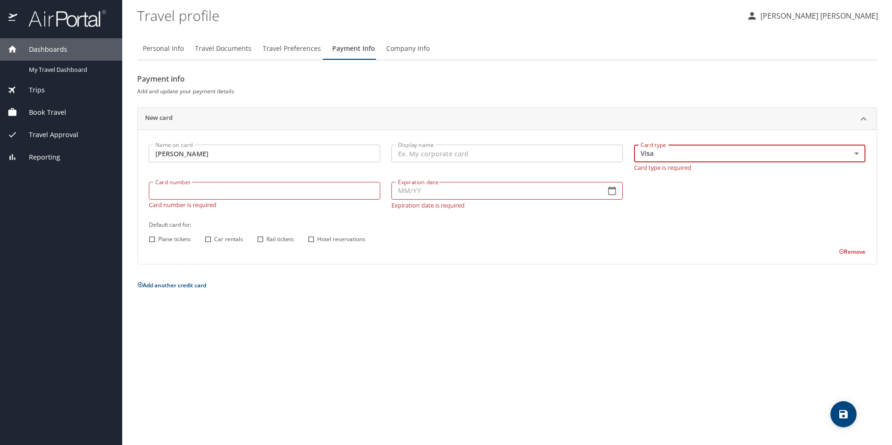
click at [553, 149] on input "Display name" at bounding box center [506, 154] width 231 height 18
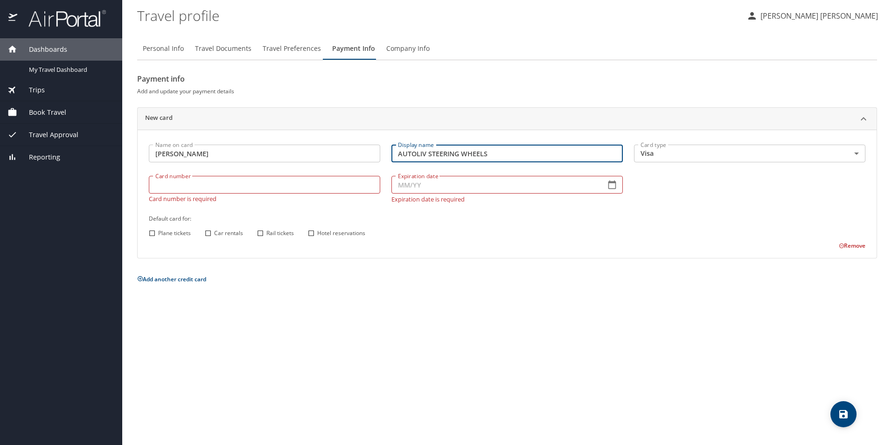
type input "AUTOLIV STEERING WHEELS"
click at [315, 184] on input "Card number" at bounding box center [264, 185] width 231 height 18
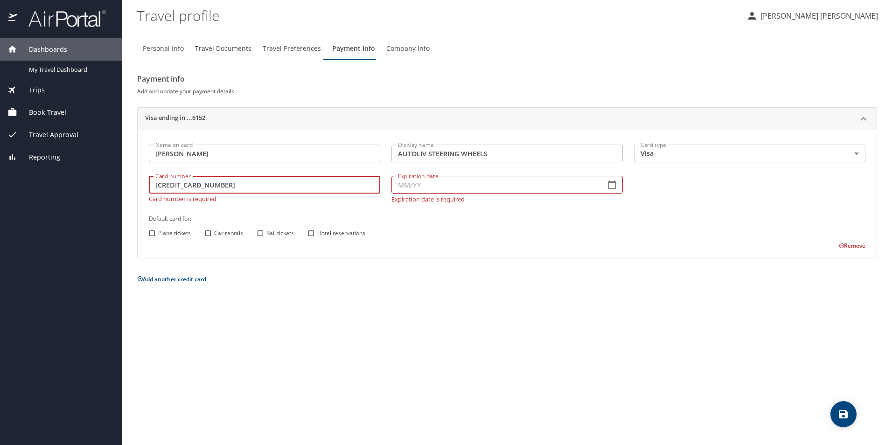
click at [171, 185] on input "4808017022156152" at bounding box center [264, 185] width 231 height 18
type input "4808017022156152"
click at [526, 188] on input "Expiration date" at bounding box center [494, 185] width 207 height 18
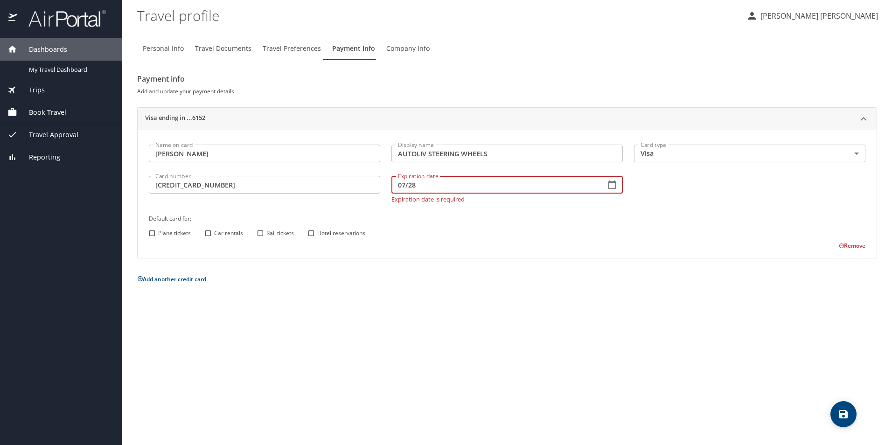
type input "07/28"
click at [536, 230] on div "Plane tickets Car rentals Rail tickets Hotel reservations" at bounding box center [505, 233] width 719 height 12
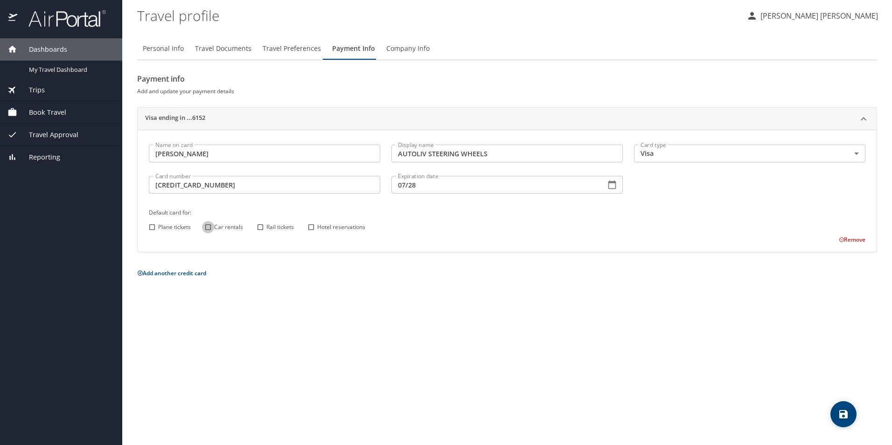
click at [205, 229] on input "Car rentals" at bounding box center [208, 227] width 12 height 12
checkbox input "true"
click at [262, 230] on input "Rail tickets" at bounding box center [260, 227] width 12 height 12
checkbox input "true"
click at [312, 226] on input "Hotel reservations" at bounding box center [311, 227] width 12 height 12
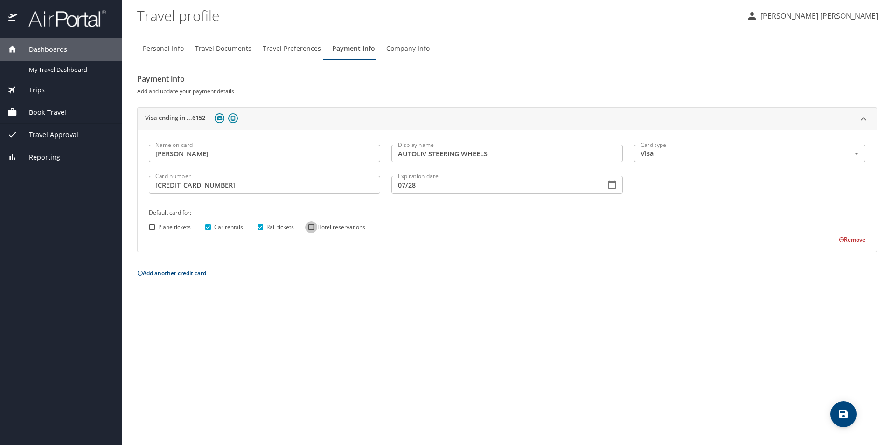
checkbox input "true"
click at [834, 413] on span "save" at bounding box center [843, 414] width 26 height 11
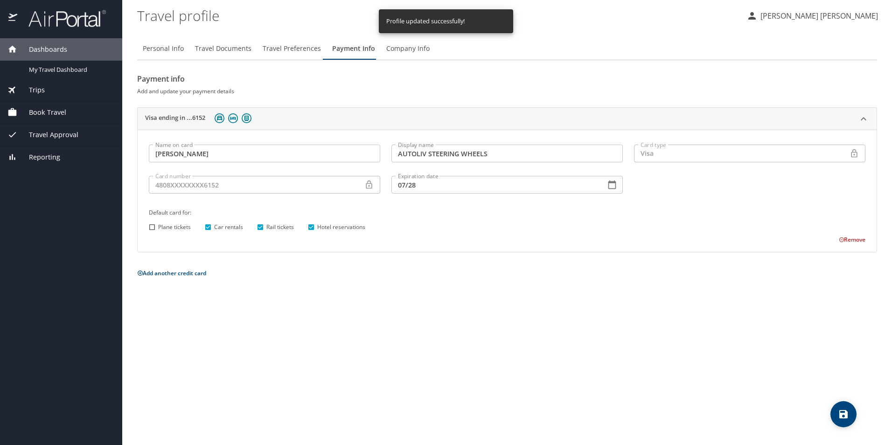
click at [404, 47] on span "Company Info" at bounding box center [407, 49] width 43 height 12
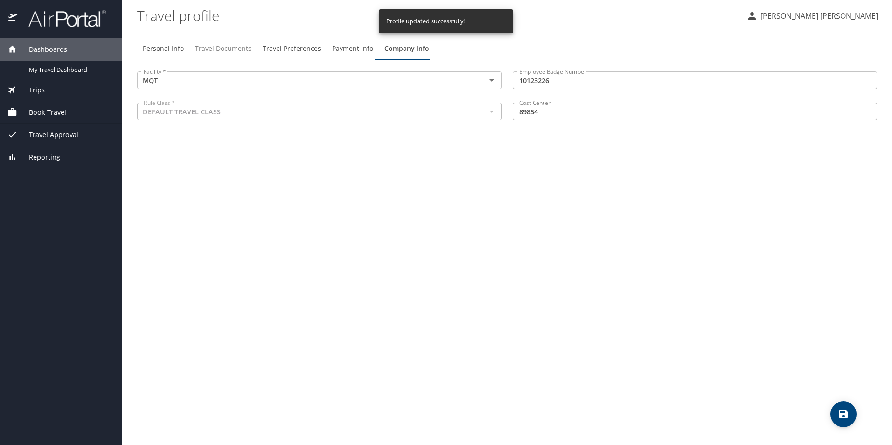
click at [219, 49] on span "Travel Documents" at bounding box center [223, 49] width 56 height 12
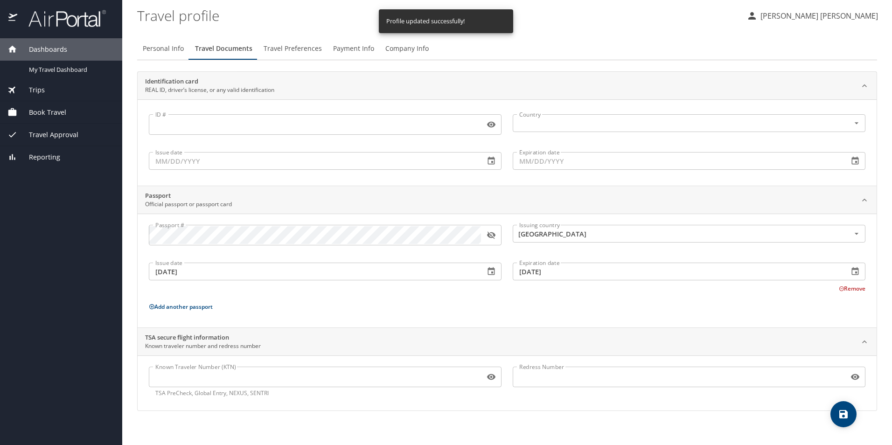
click at [168, 50] on span "Personal Info" at bounding box center [163, 49] width 41 height 12
select select "MX"
select select "US"
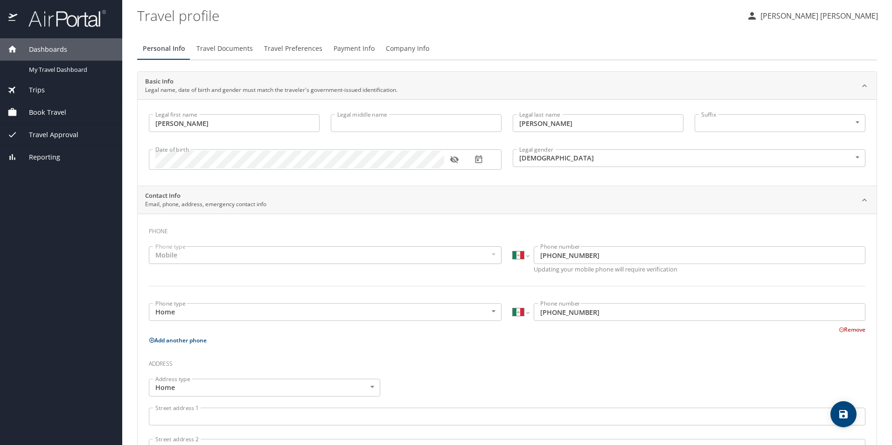
click at [598, 31] on div "Personal Info Travel Documents Travel Preferences Payment Info Company Info Bas…" at bounding box center [507, 343] width 740 height 626
